Goal: Find specific page/section: Find specific page/section

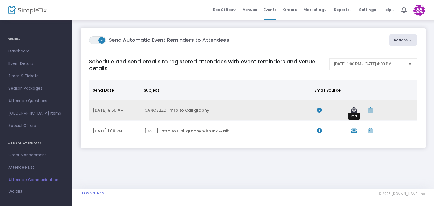
click at [354, 110] on icon "Data table" at bounding box center [354, 110] width 6 height 6
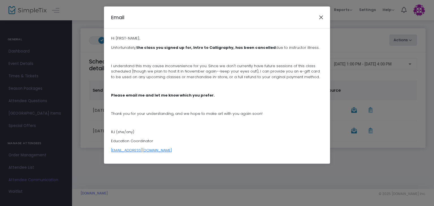
click at [321, 21] on button "Close" at bounding box center [320, 17] width 7 height 7
